Goal: Task Accomplishment & Management: Use online tool/utility

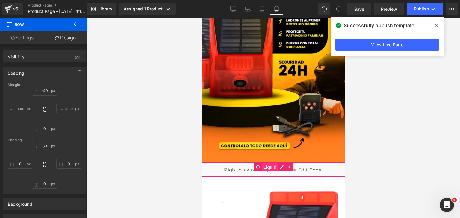
click at [268, 169] on span "Liquid" at bounding box center [269, 167] width 16 height 9
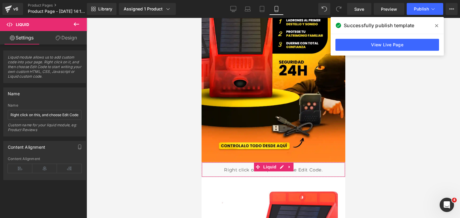
click at [60, 36] on link "Design" at bounding box center [66, 37] width 43 height 13
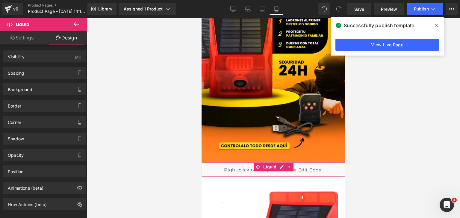
type input "0"
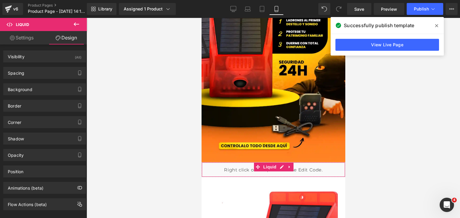
type input "0"
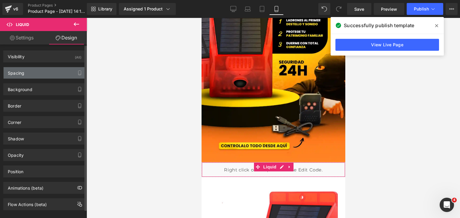
click at [37, 70] on div "Spacing" at bounding box center [45, 72] width 82 height 11
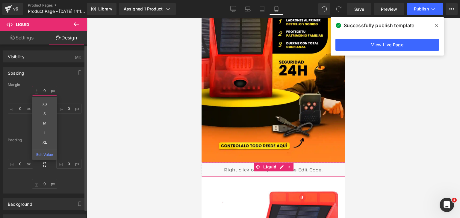
click at [45, 91] on input "0" at bounding box center [44, 91] width 25 height 10
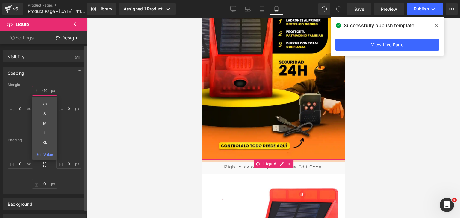
type input "-10"
click at [63, 95] on div "-10 -10 XS S M L XL Edit Value 0px 0 0px 0 0px 0" at bounding box center [45, 110] width 74 height 48
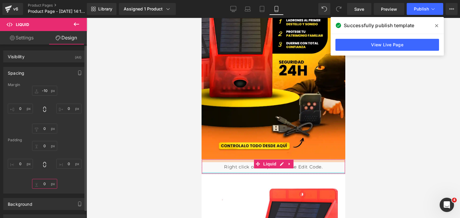
click at [42, 183] on input "0" at bounding box center [44, 184] width 25 height 10
type input "-"
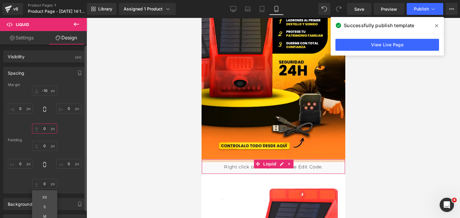
click at [45, 129] on input "0" at bounding box center [44, 129] width 25 height 10
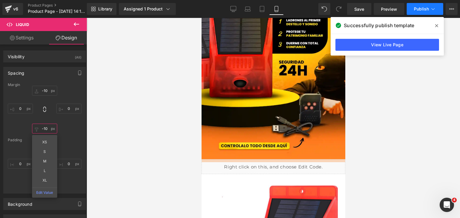
type input "-10"
click at [422, 7] on span "Publish" at bounding box center [420, 9] width 15 height 5
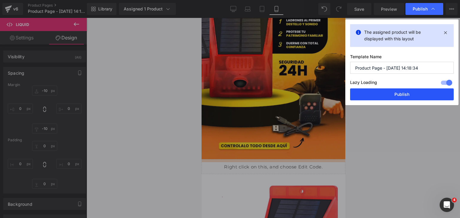
click at [405, 95] on button "Publish" at bounding box center [402, 95] width 104 height 12
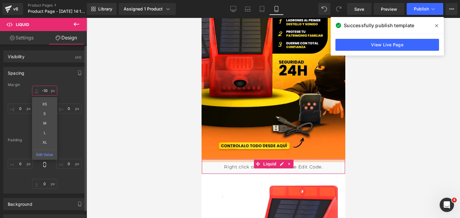
click at [49, 92] on input "-10" at bounding box center [44, 91] width 25 height 10
click at [49, 90] on input "-10" at bounding box center [44, 91] width 25 height 10
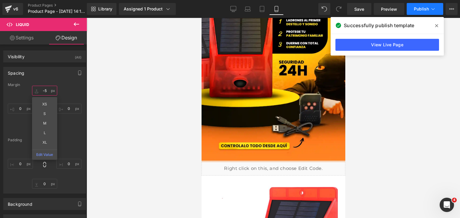
type input "-5"
click at [424, 7] on span "Publish" at bounding box center [420, 9] width 15 height 5
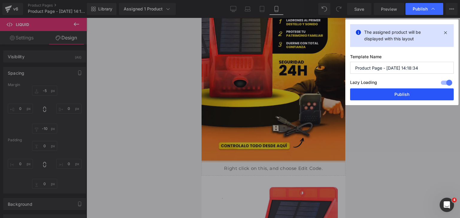
click at [410, 91] on button "Publish" at bounding box center [402, 95] width 104 height 12
